Goal: Information Seeking & Learning: Learn about a topic

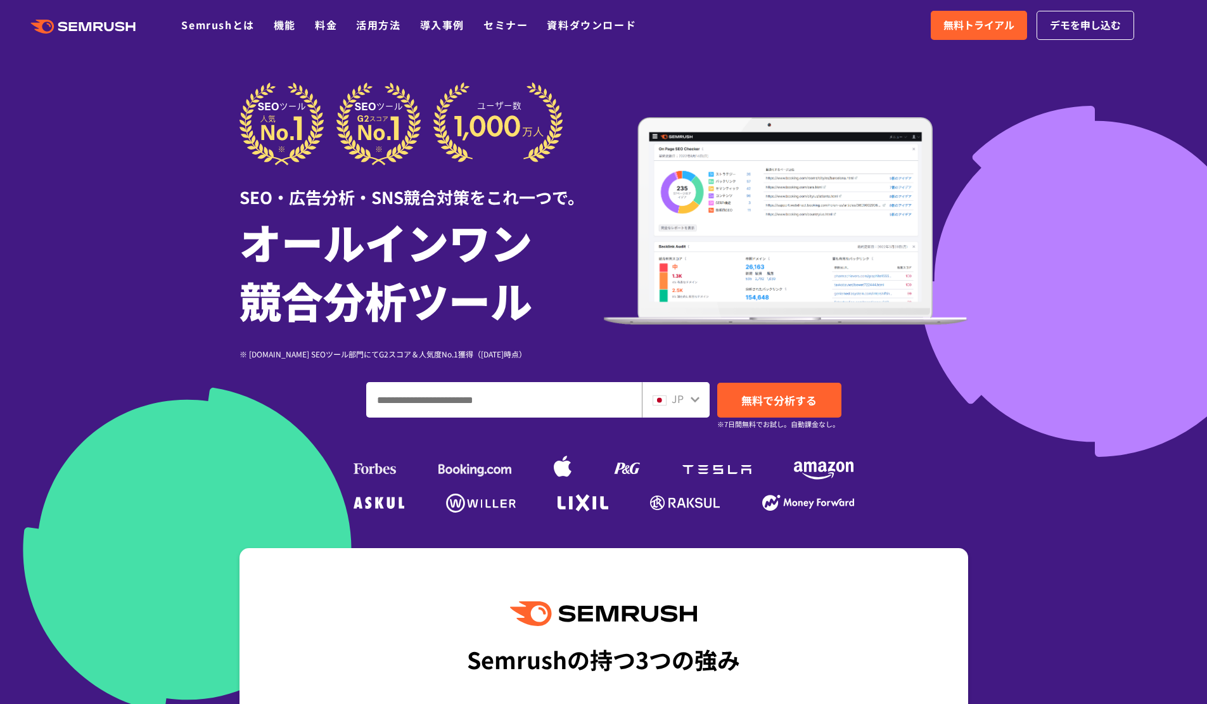
click at [457, 27] on link "導入事例" at bounding box center [442, 24] width 44 height 15
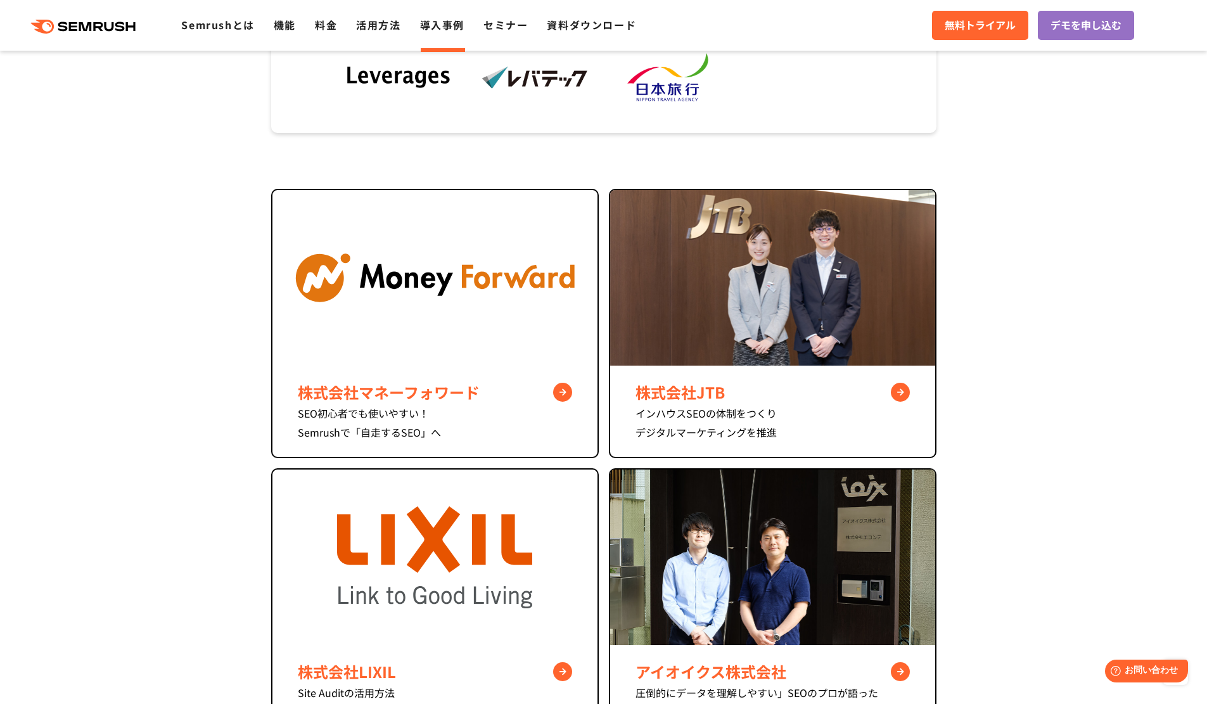
scroll to position [414, 0]
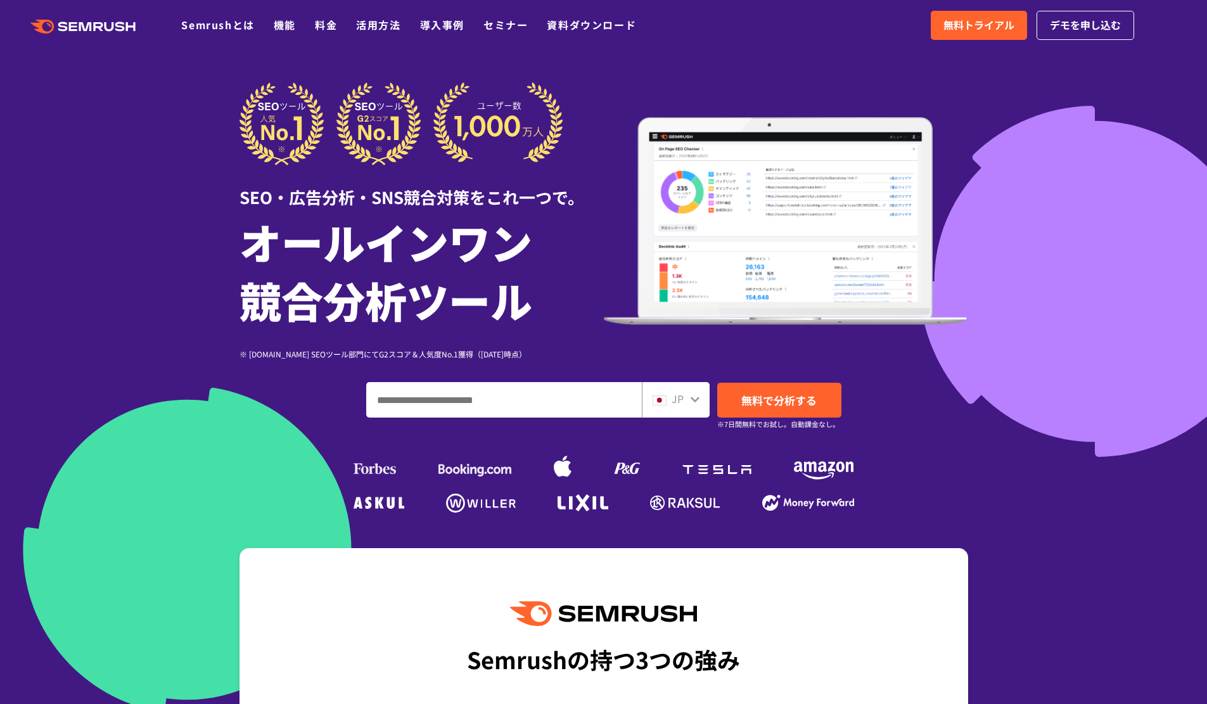
click at [334, 31] on link "料金" at bounding box center [326, 24] width 22 height 15
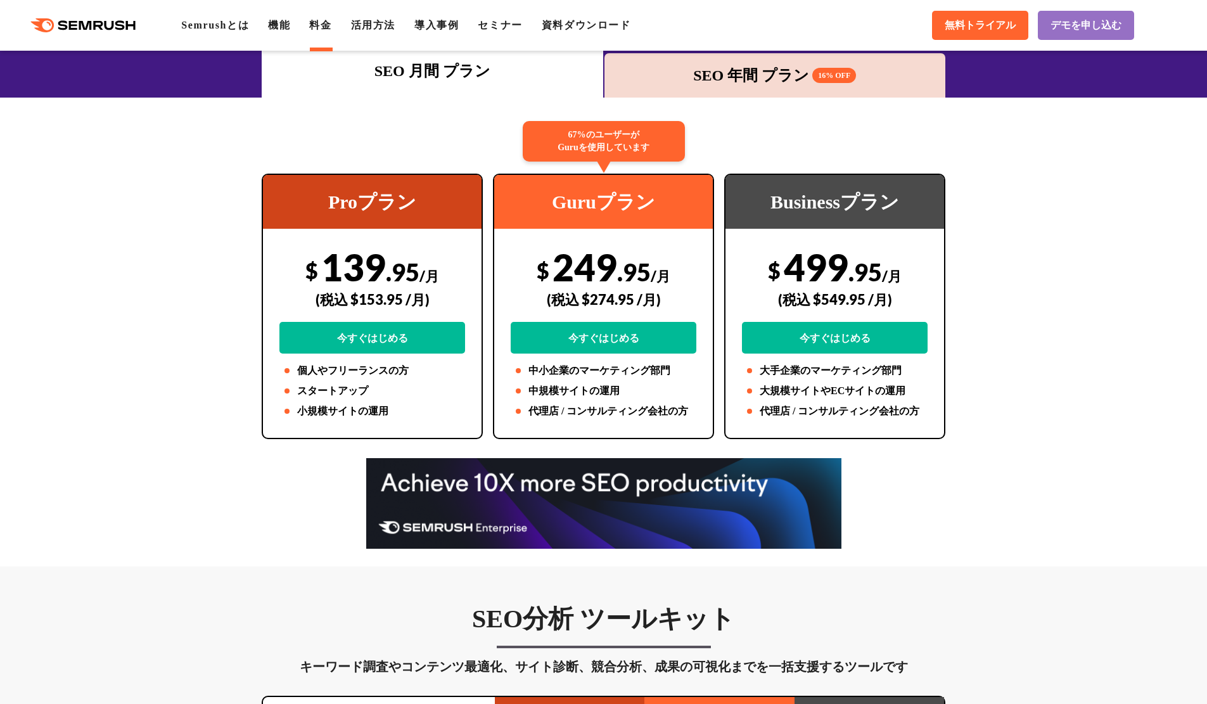
scroll to position [191, 0]
